Goal: Transaction & Acquisition: Obtain resource

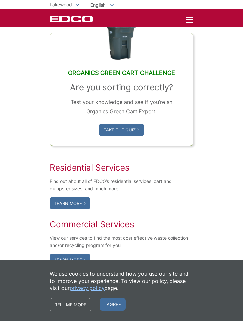
scroll to position [361, 0]
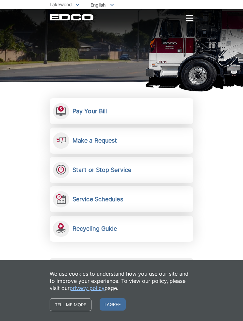
scroll to position [58, 0]
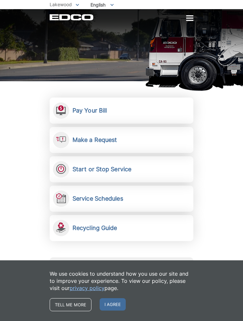
click at [96, 140] on h2 "Make a Request" at bounding box center [94, 139] width 44 height 7
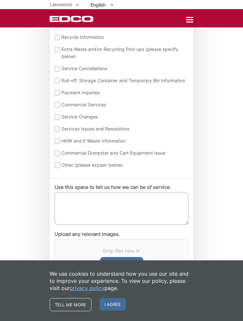
scroll to position [300, 0]
click at [189, 21] on div at bounding box center [189, 20] width 7 height 6
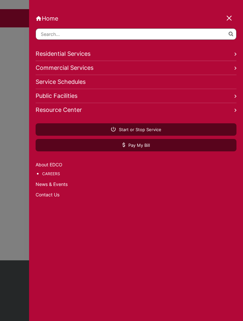
click at [64, 53] on link "Residential Services" at bounding box center [136, 54] width 201 height 14
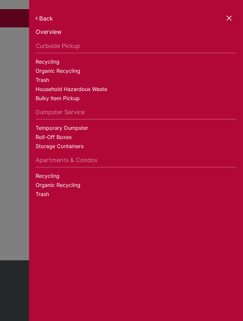
click at [58, 114] on link "Dumpster Service" at bounding box center [136, 114] width 201 height 11
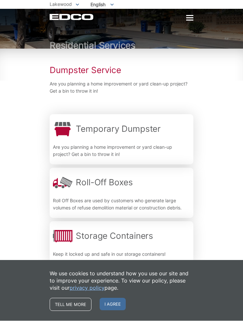
click at [142, 144] on p "Are you planning a home improvement or yard clean-up project? Get a bin to thro…" at bounding box center [121, 151] width 137 height 14
